Goal: Find specific page/section: Find specific page/section

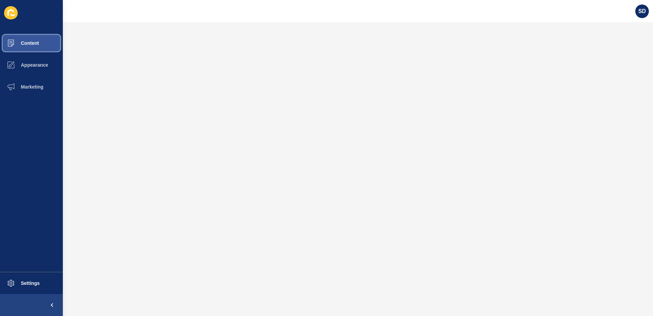
click at [29, 46] on button "Content" at bounding box center [31, 43] width 63 height 22
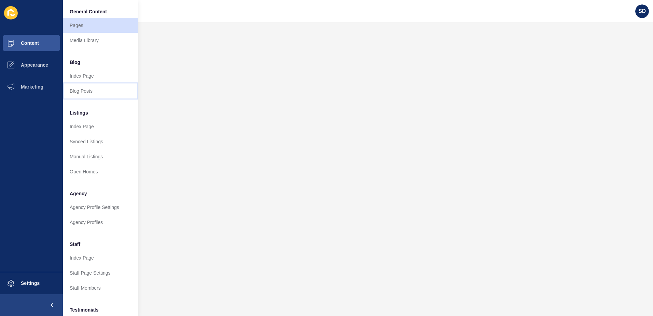
click at [86, 90] on link "Blog Posts" at bounding box center [100, 90] width 75 height 15
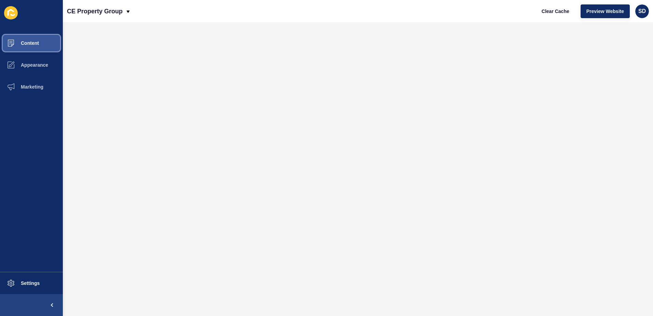
click at [27, 43] on span "Content" at bounding box center [19, 42] width 40 height 5
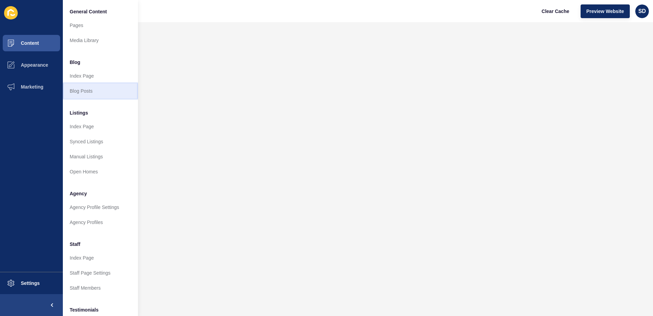
click at [86, 93] on link "Blog Posts" at bounding box center [100, 90] width 75 height 15
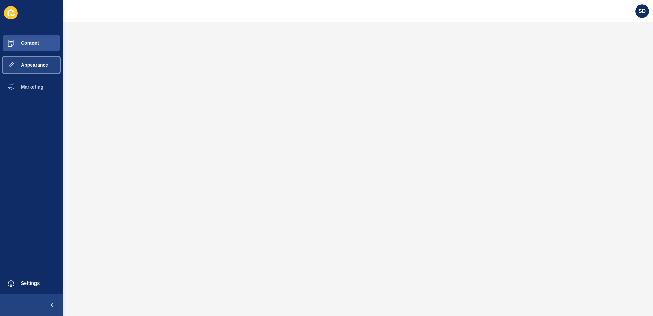
click at [26, 64] on span "Appearance" at bounding box center [23, 64] width 49 height 5
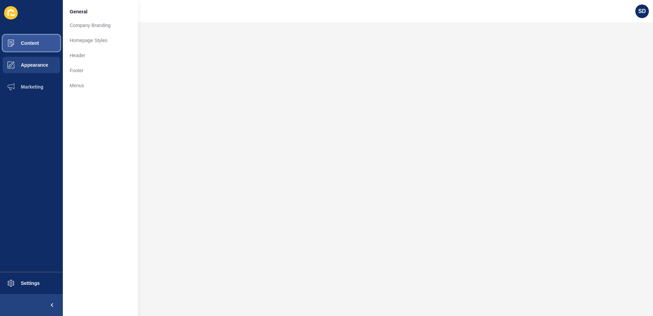
click at [35, 44] on span "Content" at bounding box center [19, 42] width 40 height 5
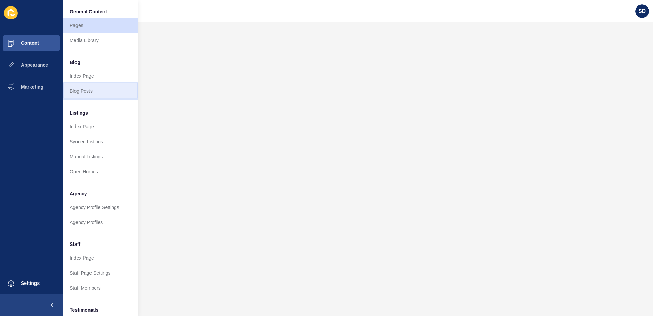
click at [91, 92] on link "Blog Posts" at bounding box center [100, 90] width 75 height 15
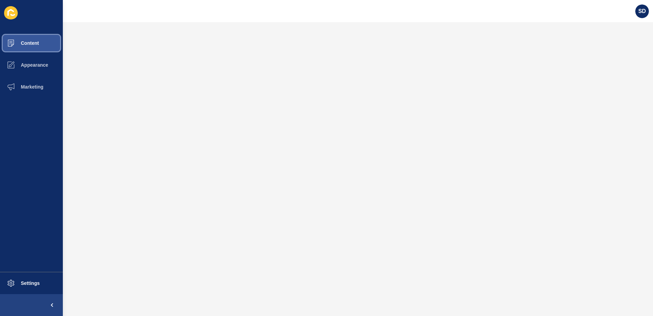
click at [34, 46] on button "Content" at bounding box center [31, 43] width 63 height 22
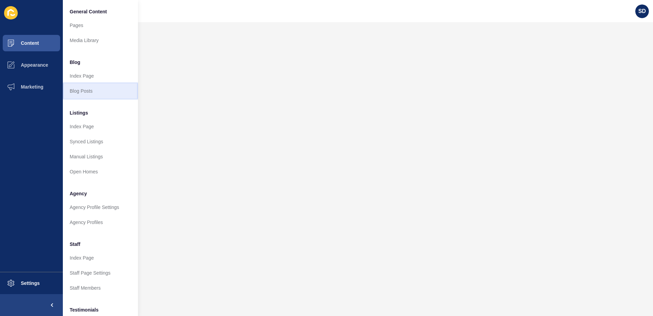
click at [99, 92] on link "Blog Posts" at bounding box center [100, 90] width 75 height 15
